Goal: Communication & Community: Answer question/provide support

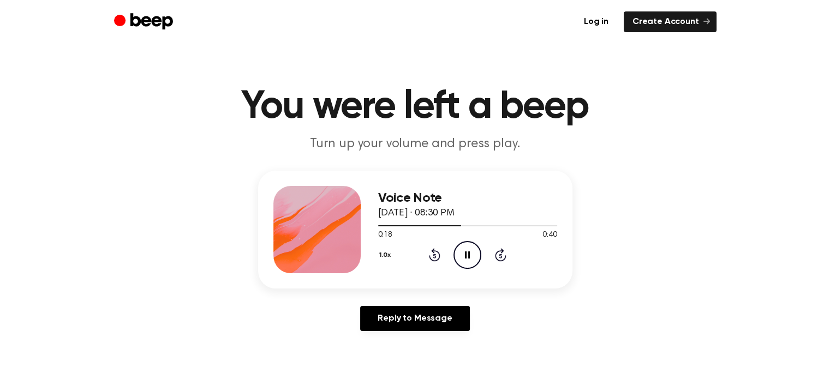
click at [378, 250] on button "1.0x" at bounding box center [386, 255] width 17 height 19
click at [402, 332] on li "1.2x" at bounding box center [399, 341] width 42 height 20
click at [467, 242] on icon "Play Audio" at bounding box center [468, 255] width 28 height 28
click at [384, 252] on button "1.2x" at bounding box center [386, 255] width 16 height 19
click at [529, 275] on div "Voice Note July 29, 2025 · 03:54 PM 0:33 0:53 Your browser does not support the…" at bounding box center [415, 230] width 315 height 118
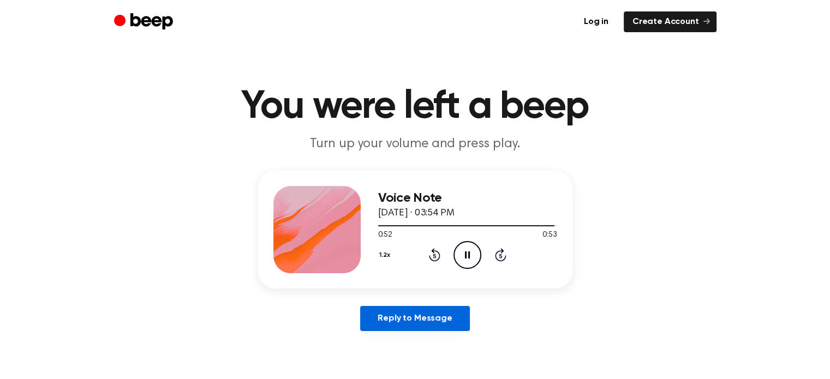
click at [441, 323] on link "Reply to Message" at bounding box center [414, 318] width 109 height 25
